Goal: Task Accomplishment & Management: Manage account settings

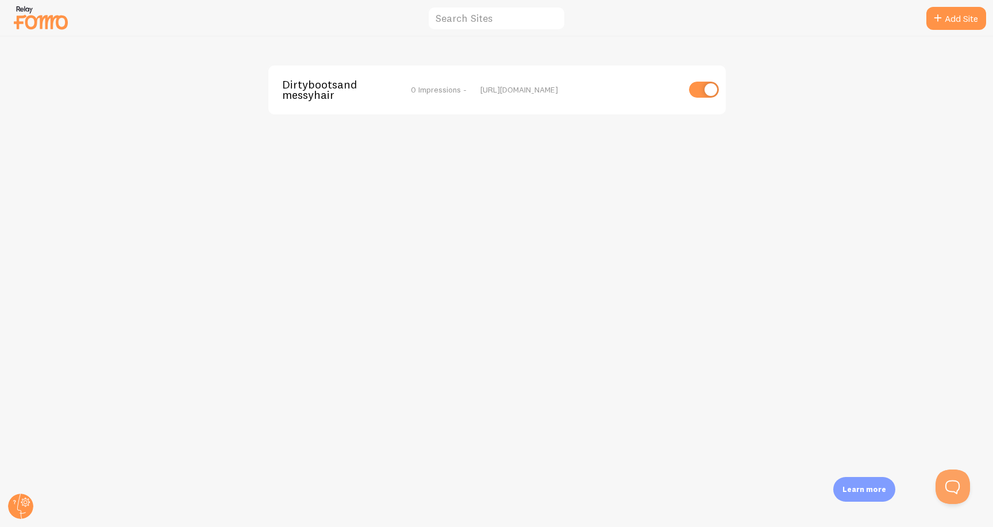
click at [696, 88] on input "checkbox" at bounding box center [704, 90] width 30 height 16
checkbox input "false"
click at [40, 8] on img at bounding box center [40, 17] width 57 height 29
click at [28, 14] on img at bounding box center [40, 17] width 57 height 29
click at [857, 485] on p "Learn more" at bounding box center [864, 489] width 44 height 11
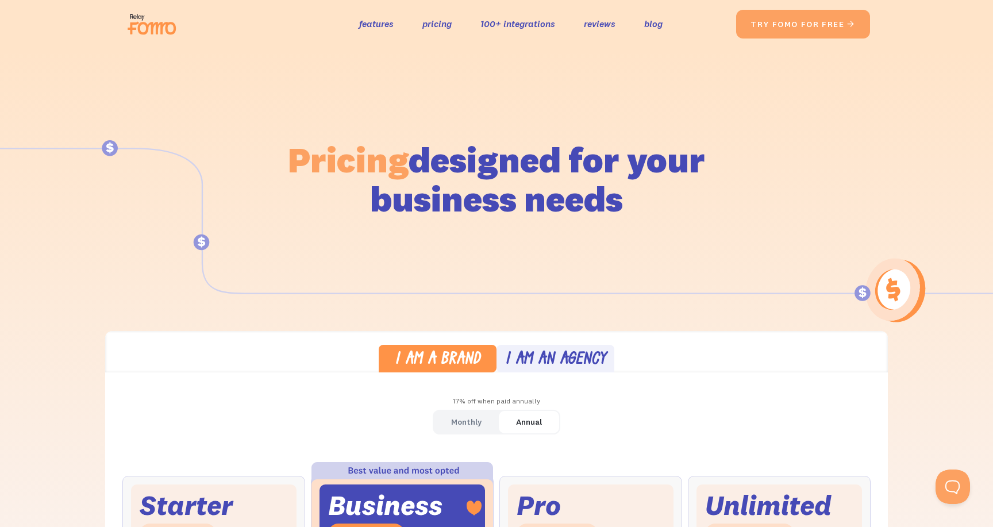
click at [171, 22] on img at bounding box center [155, 24] width 64 height 37
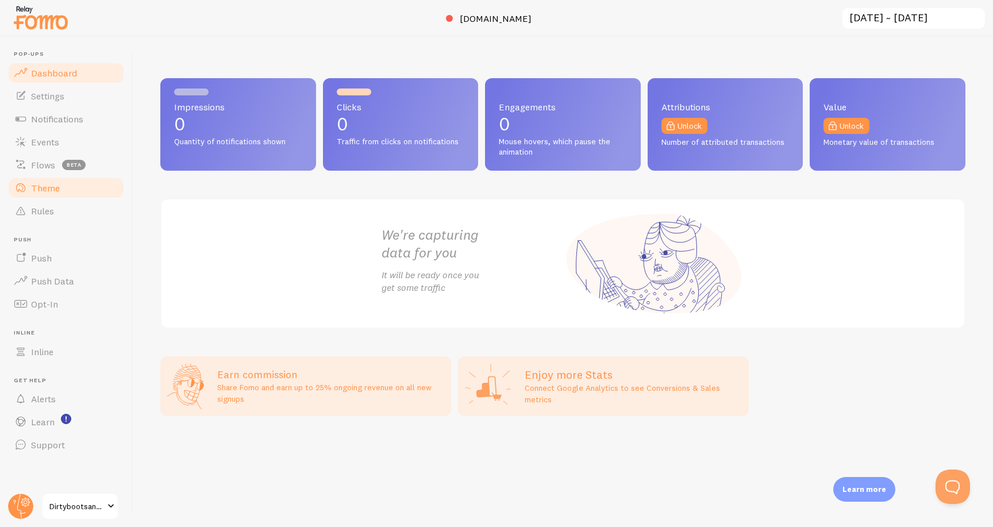
click at [84, 190] on link "Theme" at bounding box center [66, 187] width 118 height 23
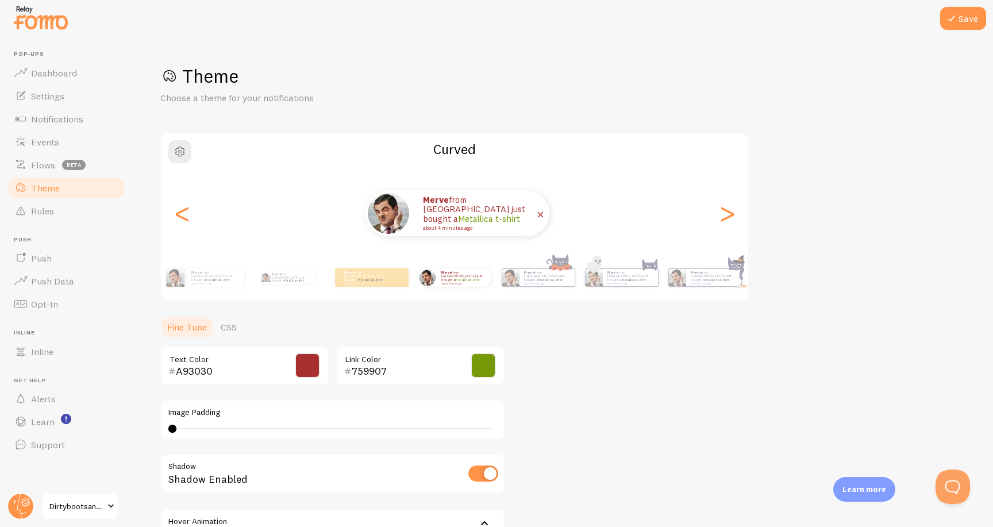
click at [383, 221] on img at bounding box center [388, 213] width 41 height 41
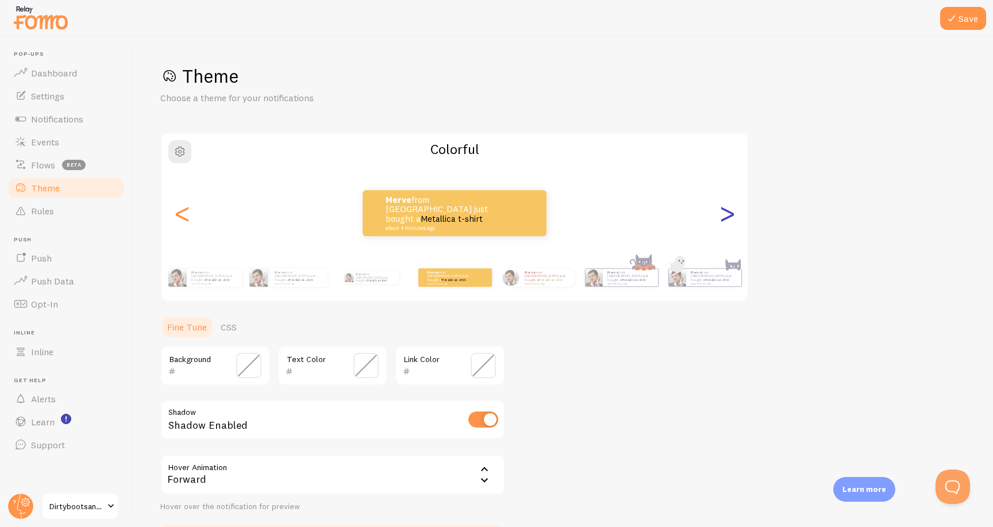
click at [732, 209] on div ">" at bounding box center [727, 213] width 14 height 83
type input "A93030"
type input "759907"
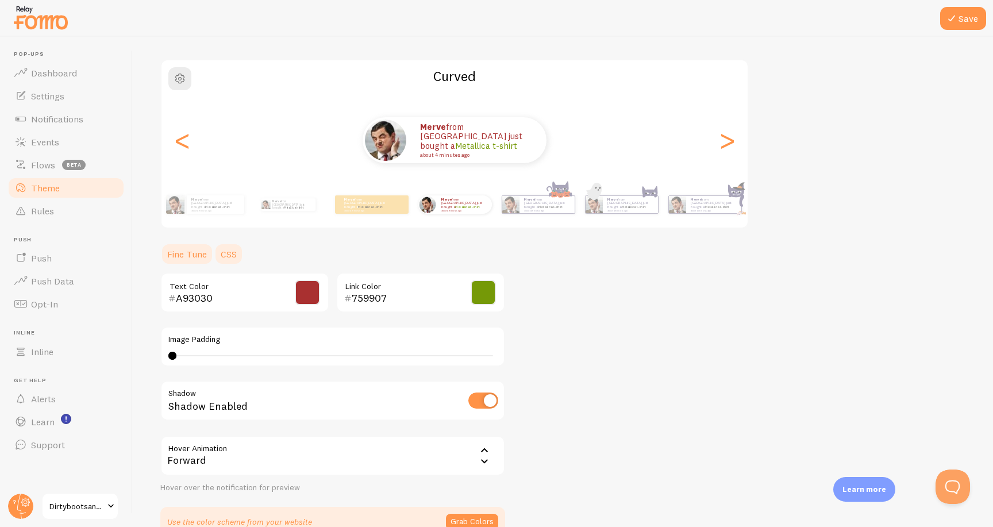
scroll to position [3, 0]
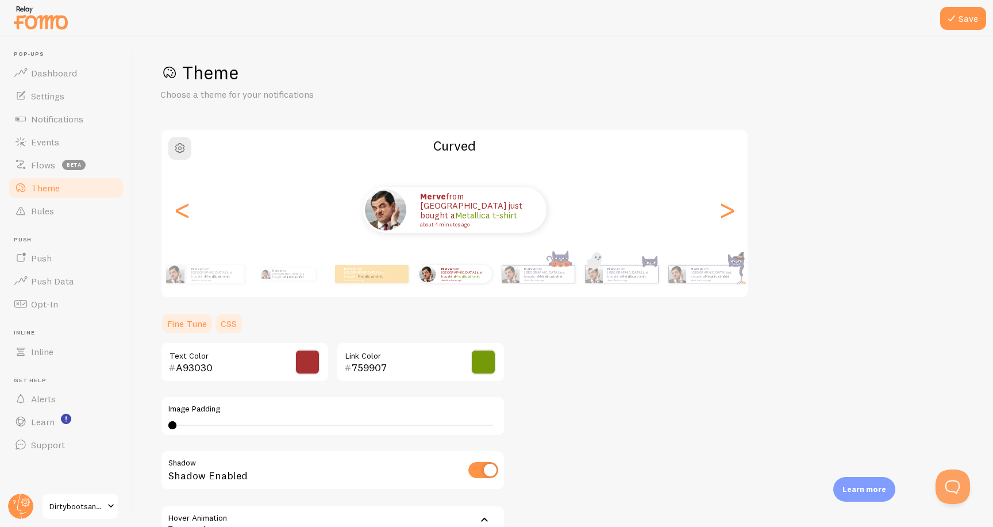
click at [231, 318] on link "CSS" at bounding box center [229, 323] width 30 height 23
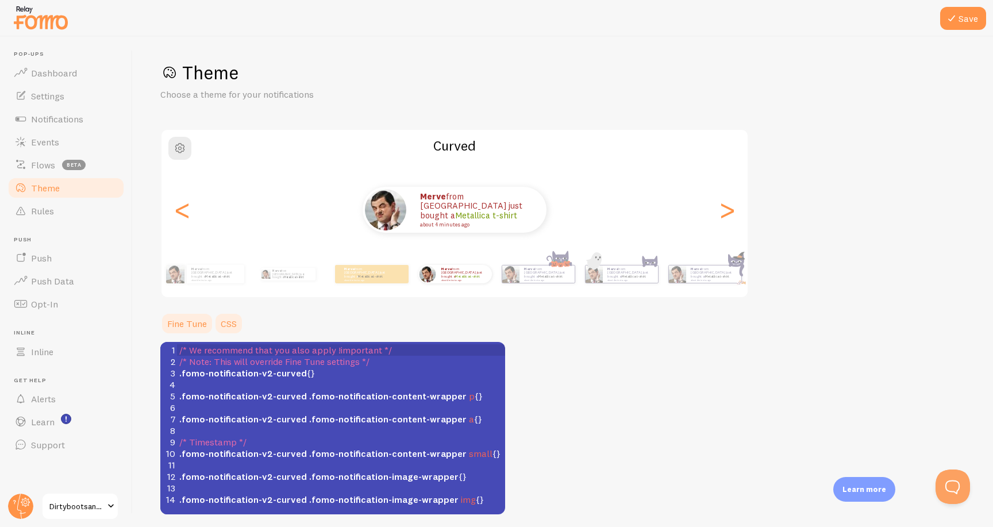
click at [192, 318] on link "Fine Tune" at bounding box center [186, 323] width 53 height 23
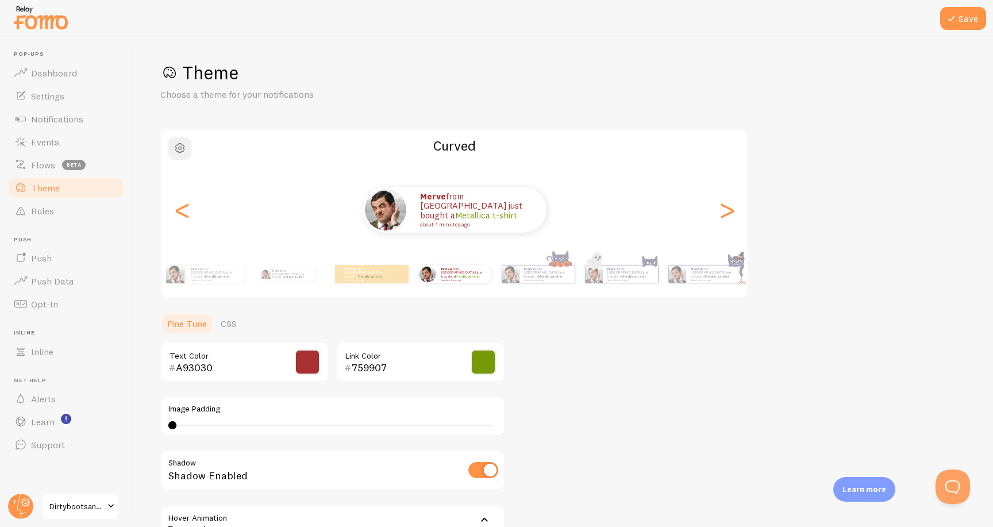
click at [171, 138] on button "button" at bounding box center [179, 148] width 23 height 23
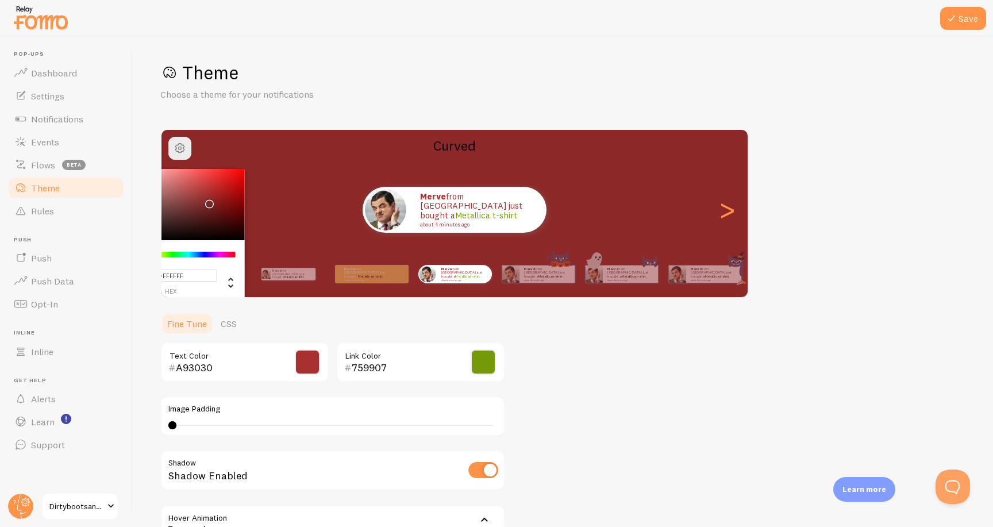
type input "#8C2828"
click at [207, 201] on div "Chrome color picker" at bounding box center [180, 204] width 129 height 71
click at [349, 68] on h1 "Theme" at bounding box center [562, 73] width 805 height 24
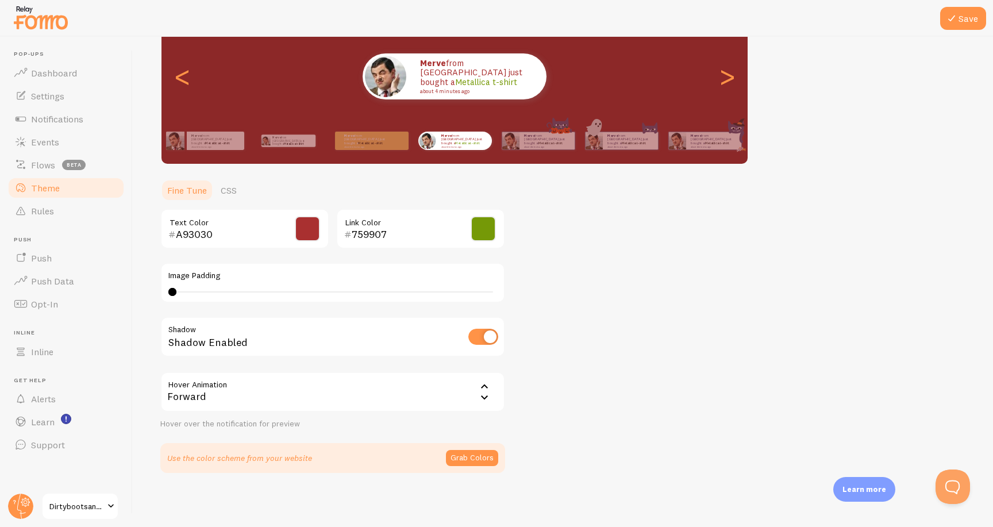
scroll to position [136, 0]
click at [51, 416] on span "Learn" at bounding box center [43, 421] width 24 height 11
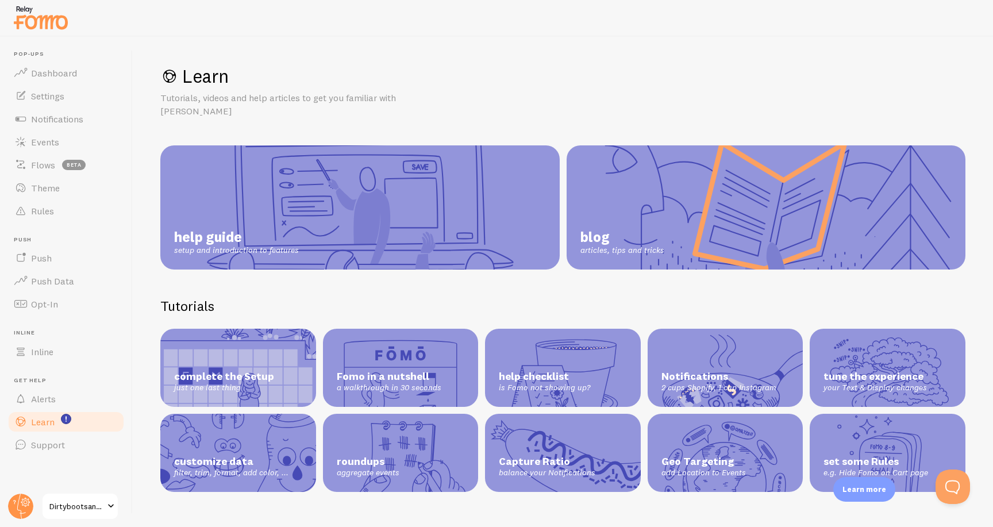
click at [281, 196] on link "help guide setup and introduction to features" at bounding box center [359, 207] width 399 height 124
click at [87, 511] on span "Dirtybootsandmessyhair" at bounding box center [76, 506] width 55 height 14
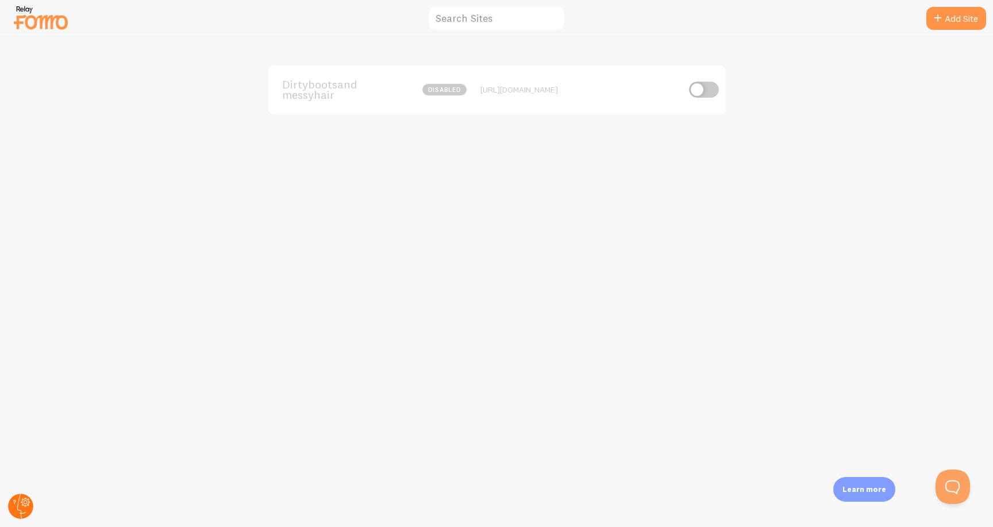
click at [13, 509] on circle at bounding box center [20, 506] width 25 height 25
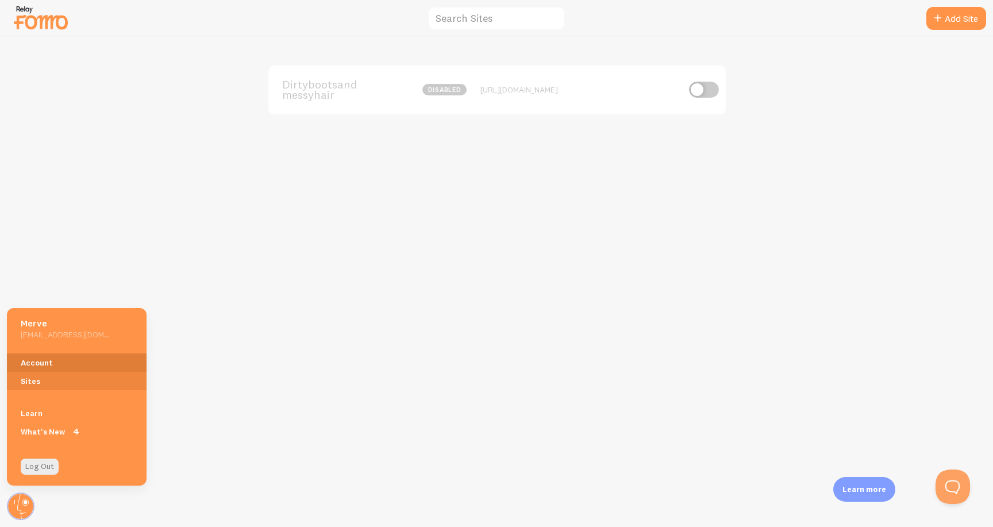
click at [51, 356] on link "Account" at bounding box center [77, 362] width 140 height 18
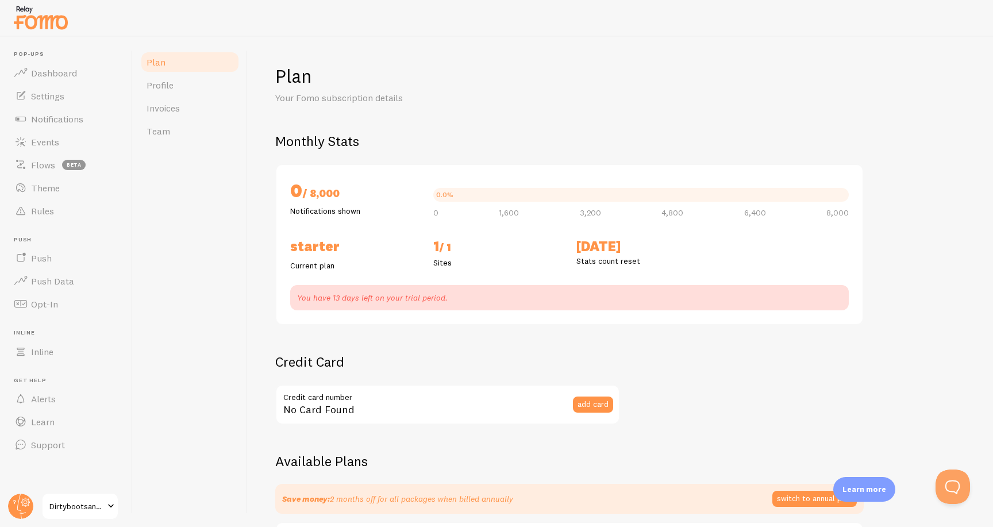
checkbox input "true"
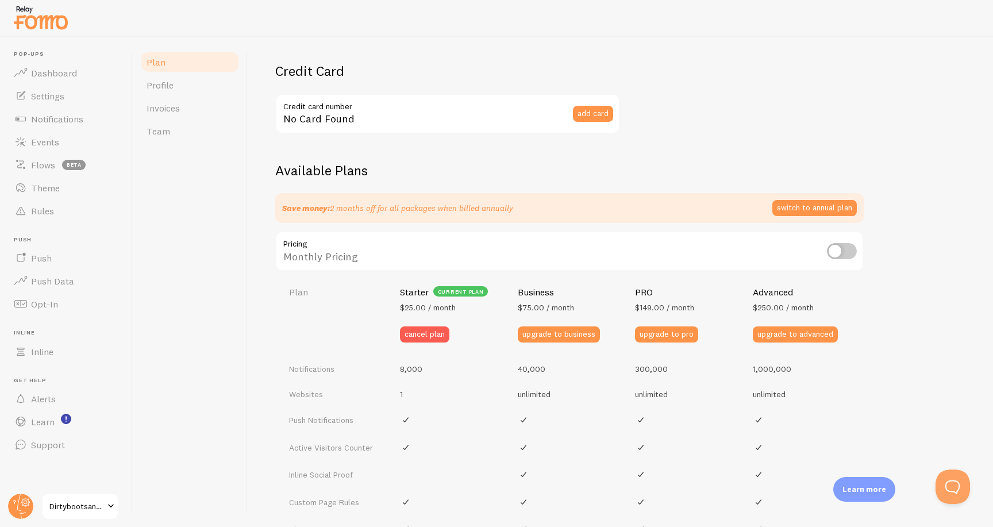
scroll to position [329, 0]
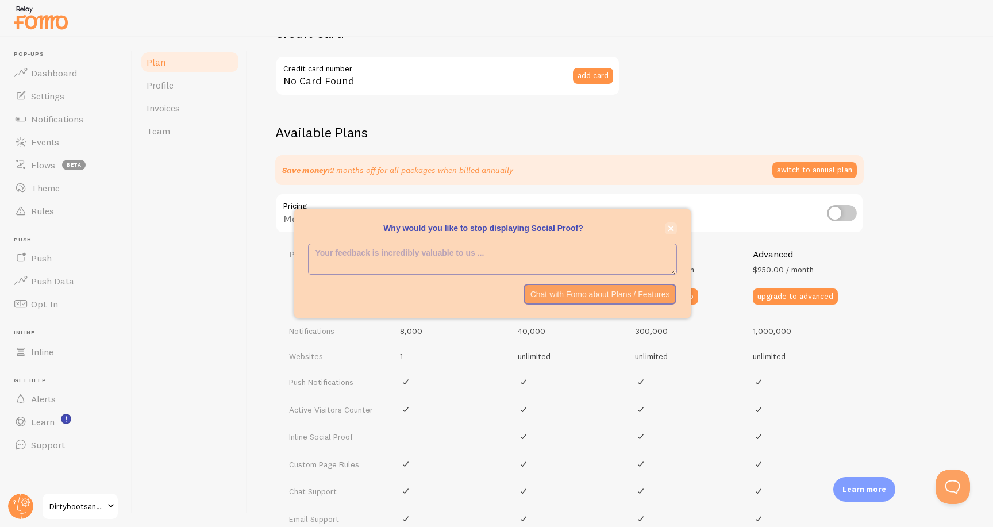
click at [673, 233] on button "close," at bounding box center [671, 228] width 12 height 12
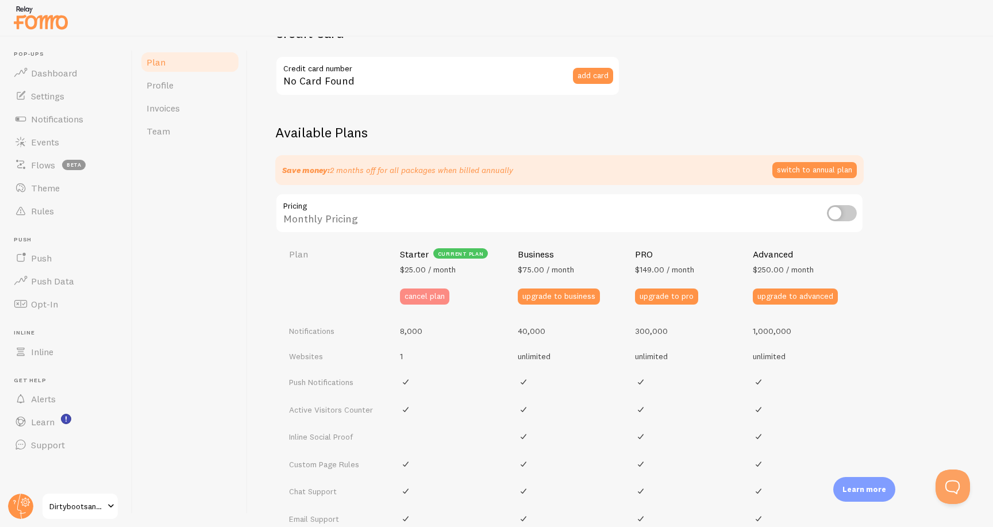
click at [432, 293] on button "cancel plan" at bounding box center [424, 296] width 49 height 16
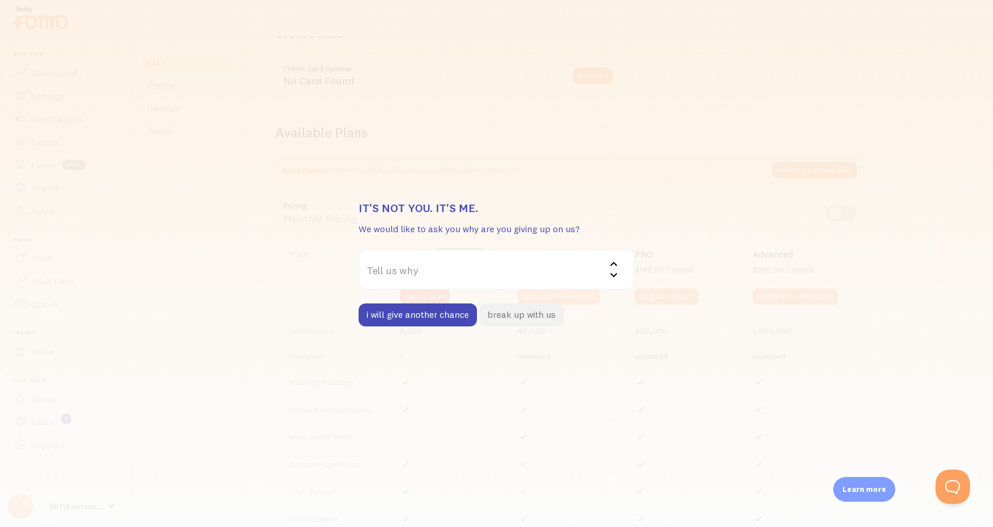
click at [495, 313] on button "break up with us" at bounding box center [521, 314] width 84 height 23
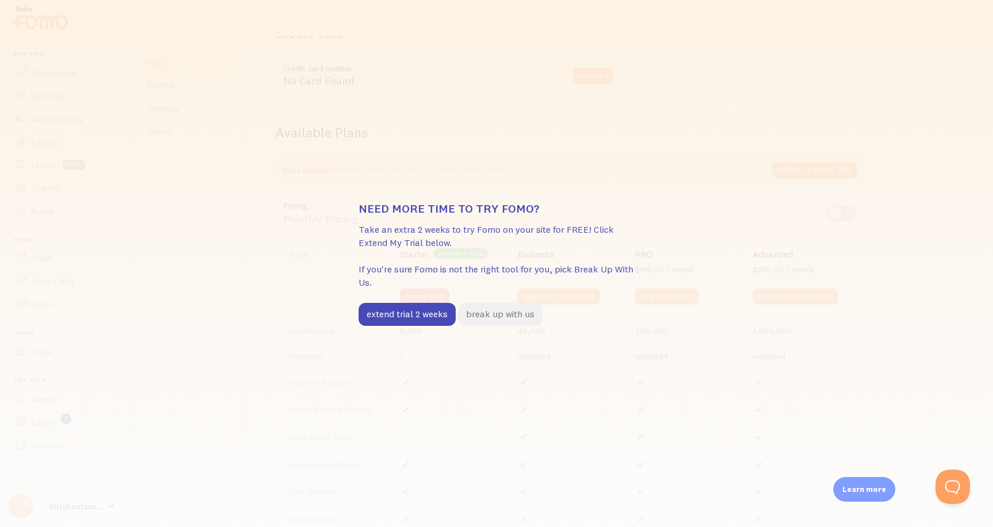
click at [489, 315] on button "break up with us" at bounding box center [500, 314] width 84 height 23
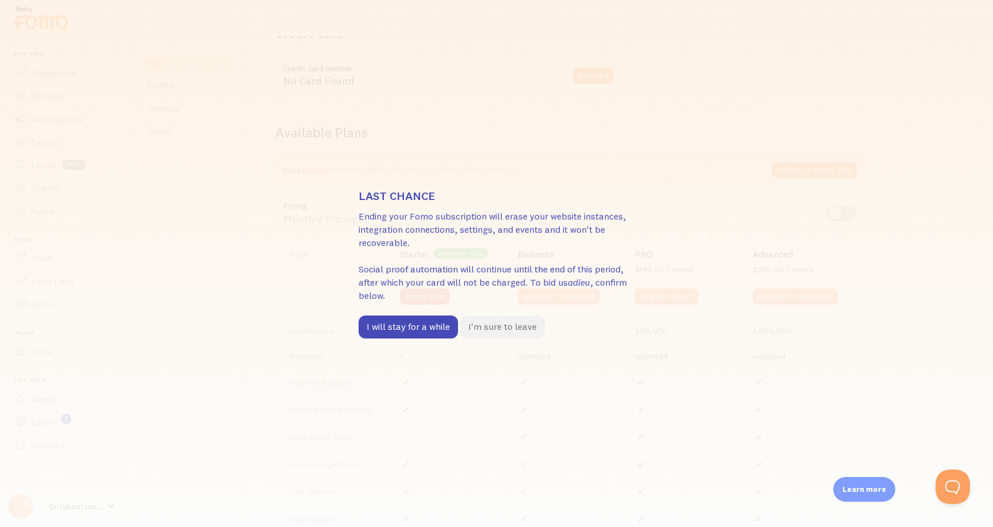
click at [481, 325] on button "I'm sure to leave" at bounding box center [502, 326] width 84 height 23
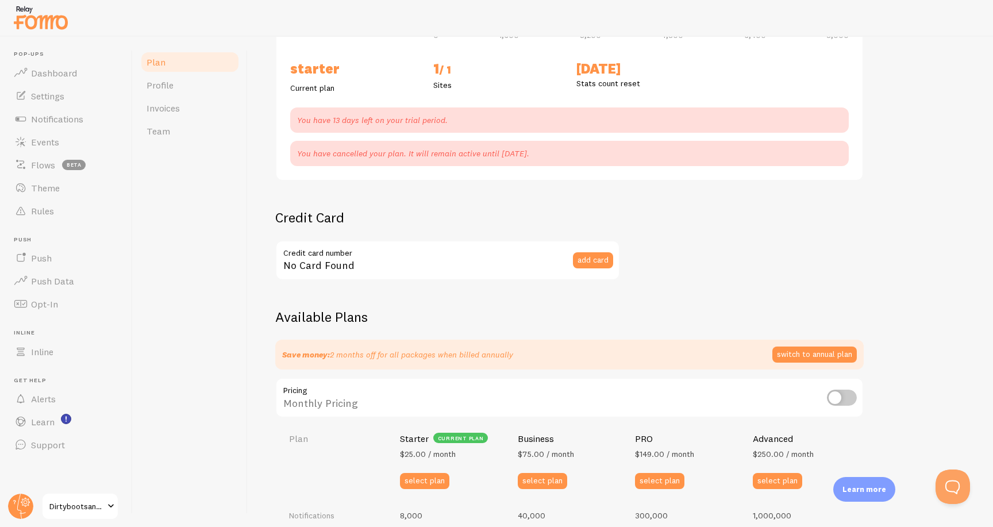
scroll to position [160, 0]
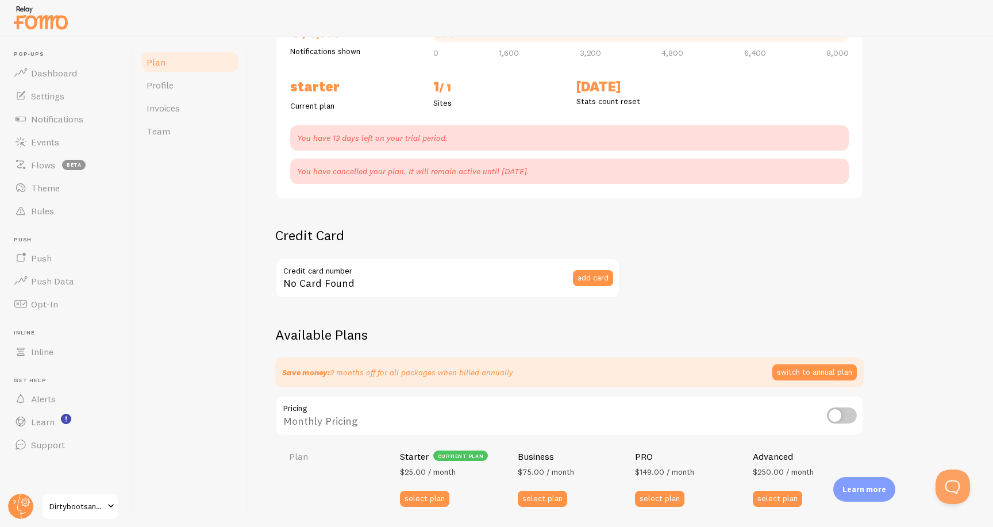
click at [477, 170] on p "You have cancelled your plan. It will remain active until Oct 16th 2025." at bounding box center [569, 171] width 545 height 11
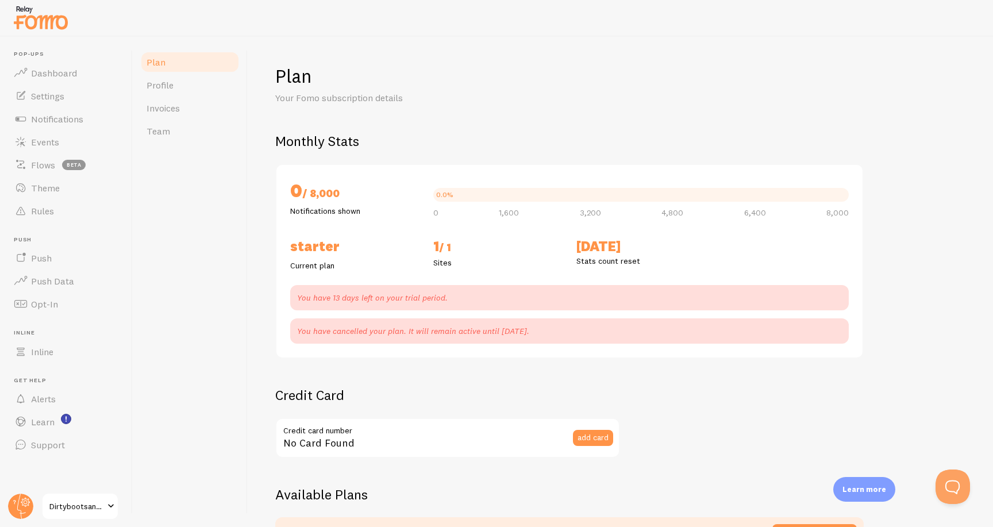
scroll to position [0, 0]
click at [51, 159] on span "Flows" at bounding box center [43, 164] width 24 height 11
click at [57, 120] on span "Notifications" at bounding box center [57, 118] width 52 height 11
click at [57, 118] on span "Notifications" at bounding box center [57, 118] width 52 height 11
click at [63, 78] on link "Dashboard" at bounding box center [66, 72] width 118 height 23
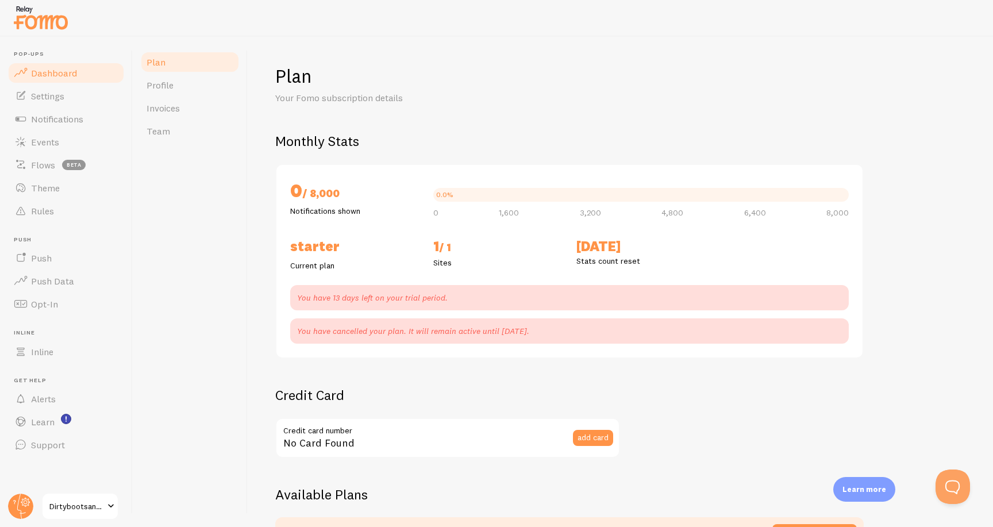
click at [60, 71] on span "Dashboard" at bounding box center [54, 72] width 46 height 11
click at [53, 24] on img at bounding box center [40, 17] width 57 height 29
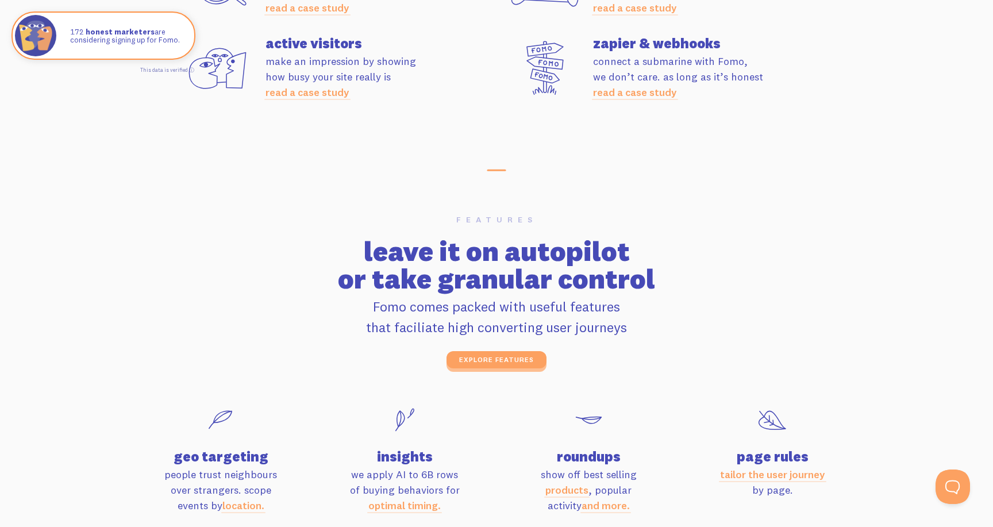
scroll to position [3520, 0]
